Goal: Task Accomplishment & Management: Manage account settings

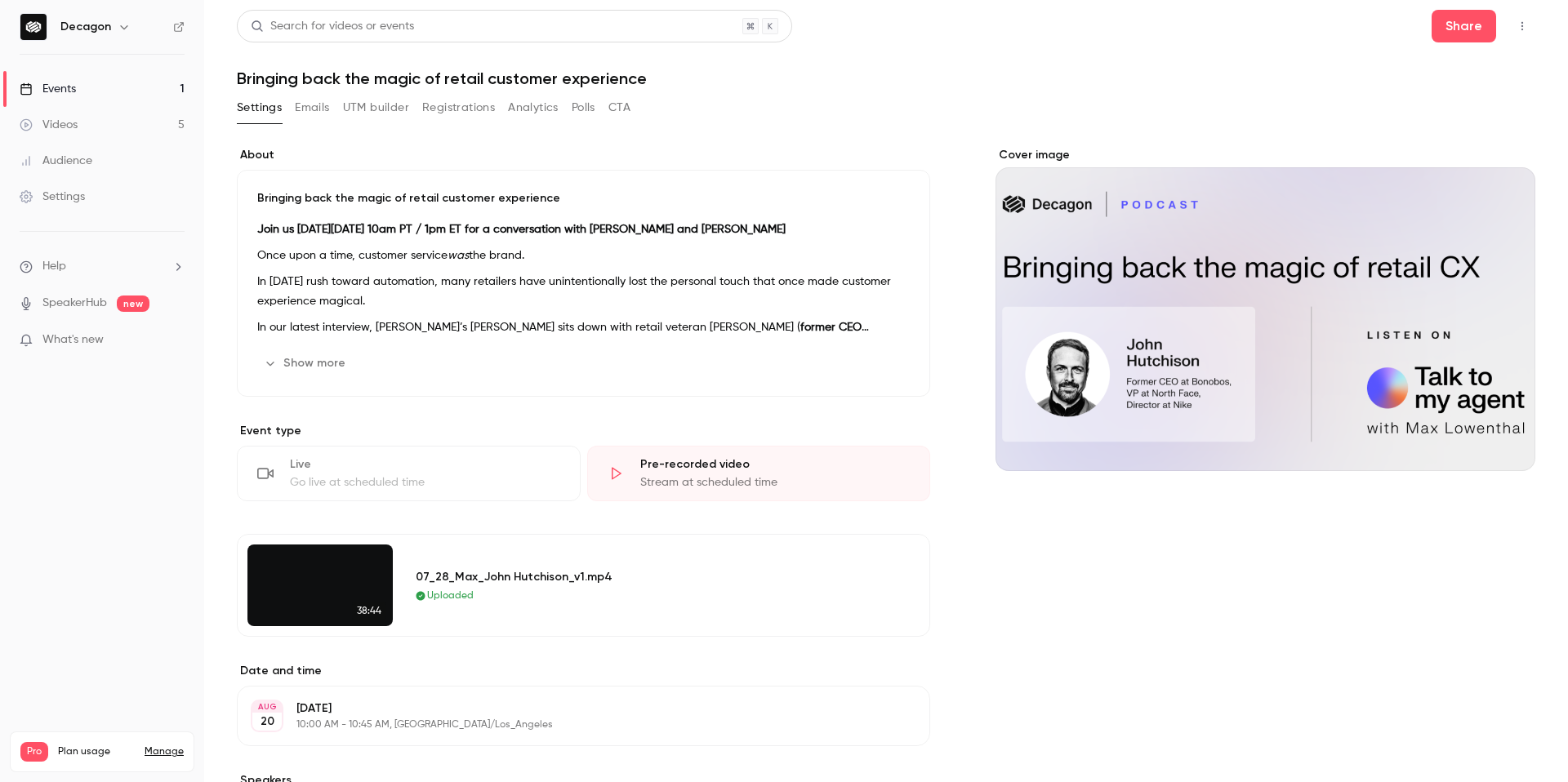
click at [1111, 30] on div "Search for videos or events Share" at bounding box center [886, 26] width 1298 height 33
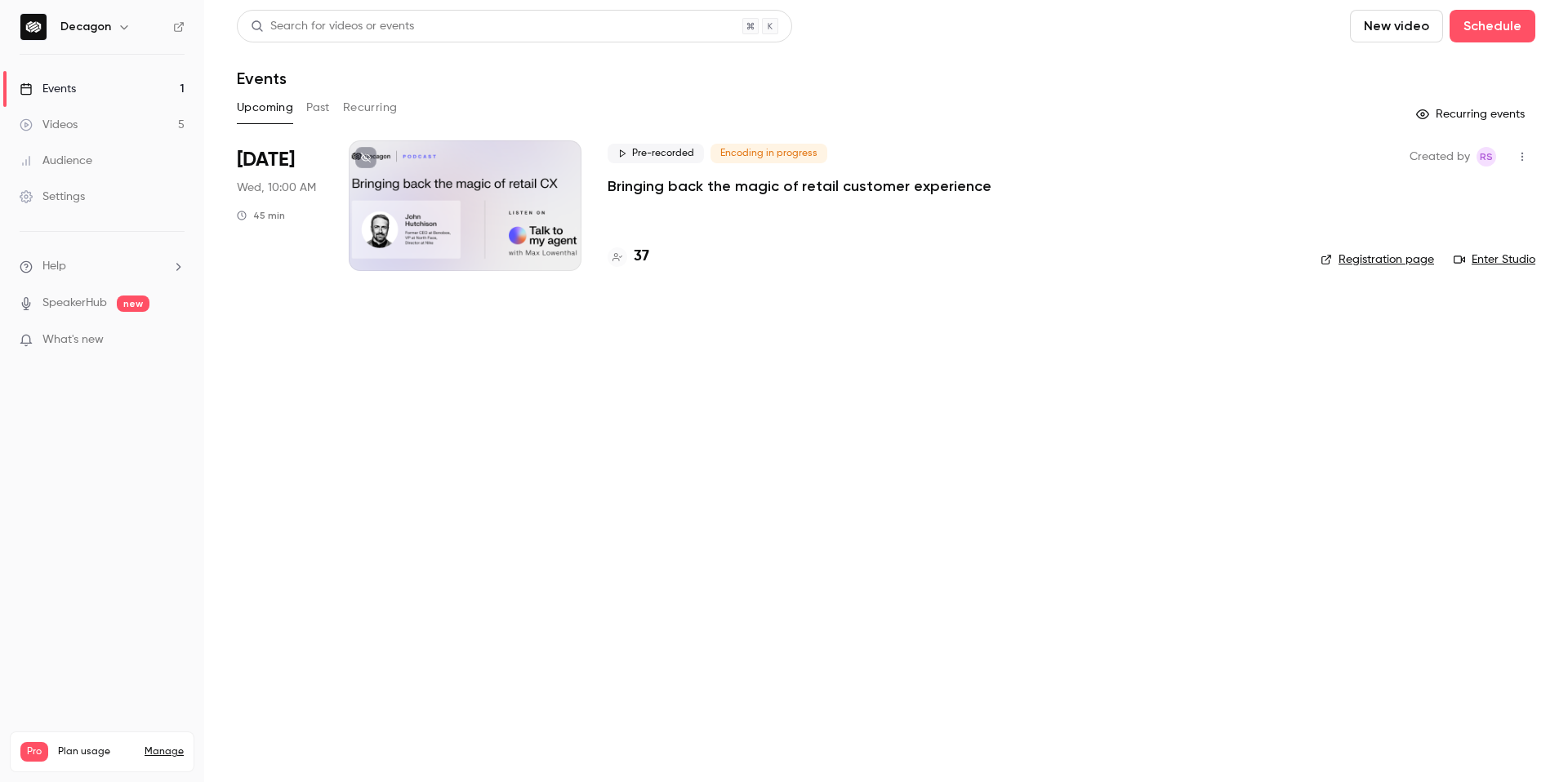
click at [511, 238] on div at bounding box center [465, 205] width 233 height 130
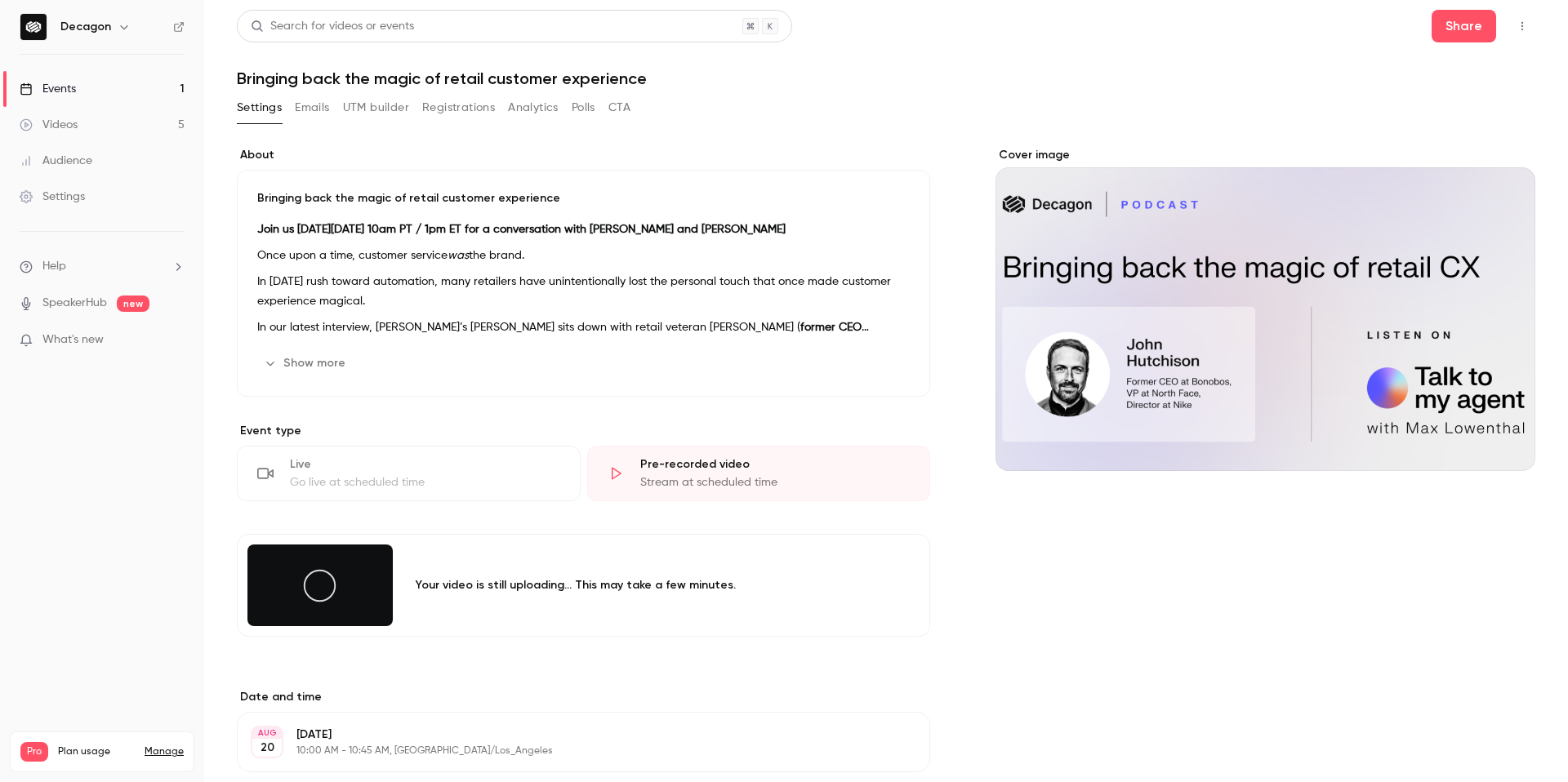
click at [589, 526] on section "Event type Live Go live at scheduled time Pre-recorded video Stream at schedule…" at bounding box center [583, 543] width 693 height 240
